Goal: Navigation & Orientation: Find specific page/section

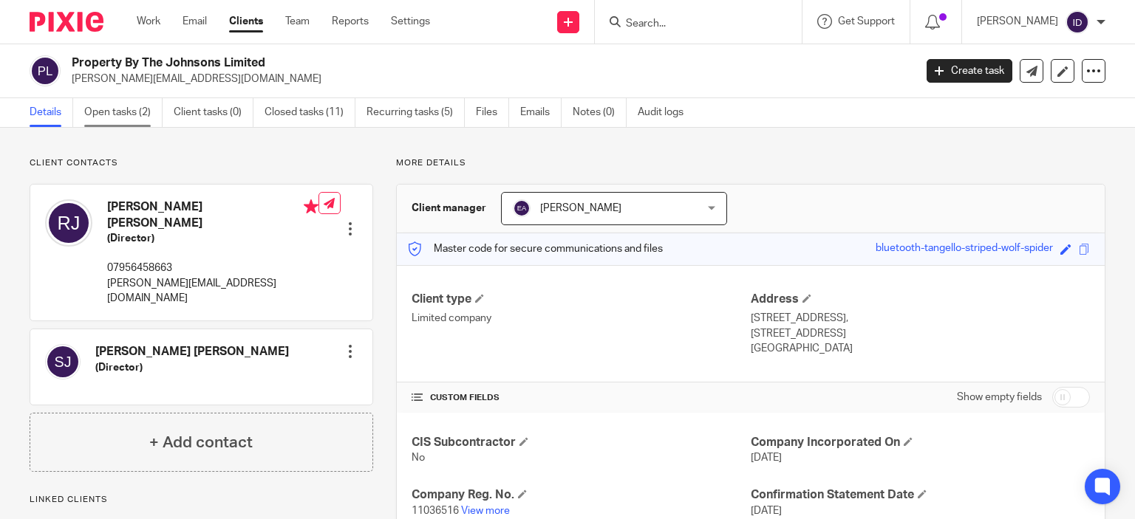
click at [122, 112] on link "Open tasks (2)" at bounding box center [123, 112] width 78 height 29
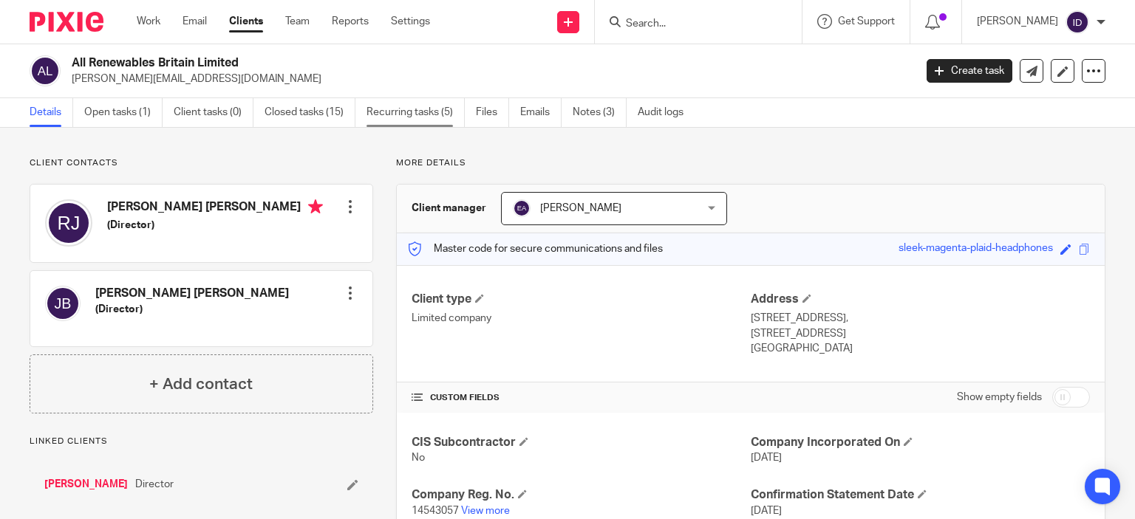
click at [414, 118] on link "Recurring tasks (5)" at bounding box center [415, 112] width 98 height 29
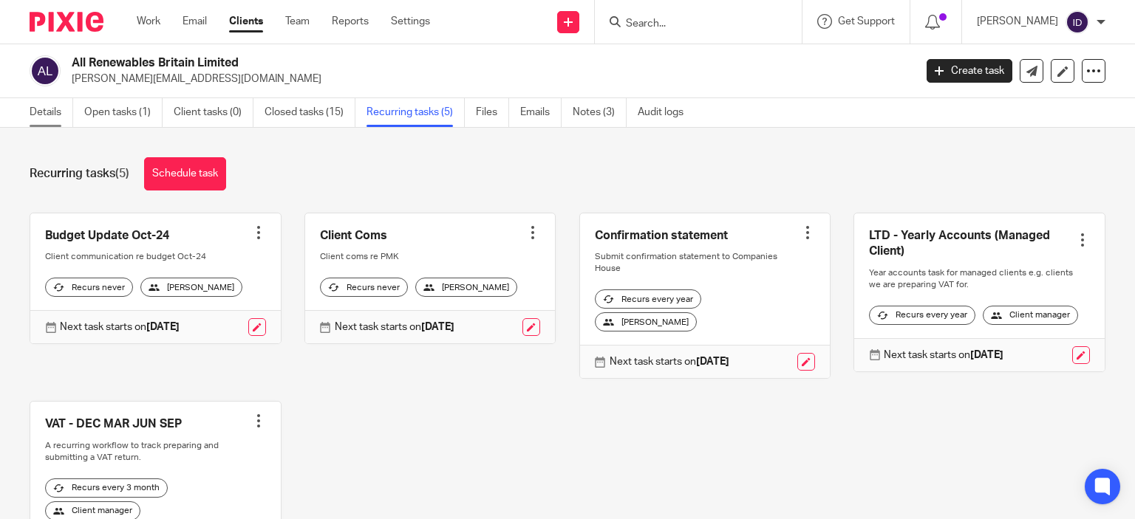
click at [38, 116] on link "Details" at bounding box center [52, 112] width 44 height 29
